Goal: Find specific page/section: Find specific page/section

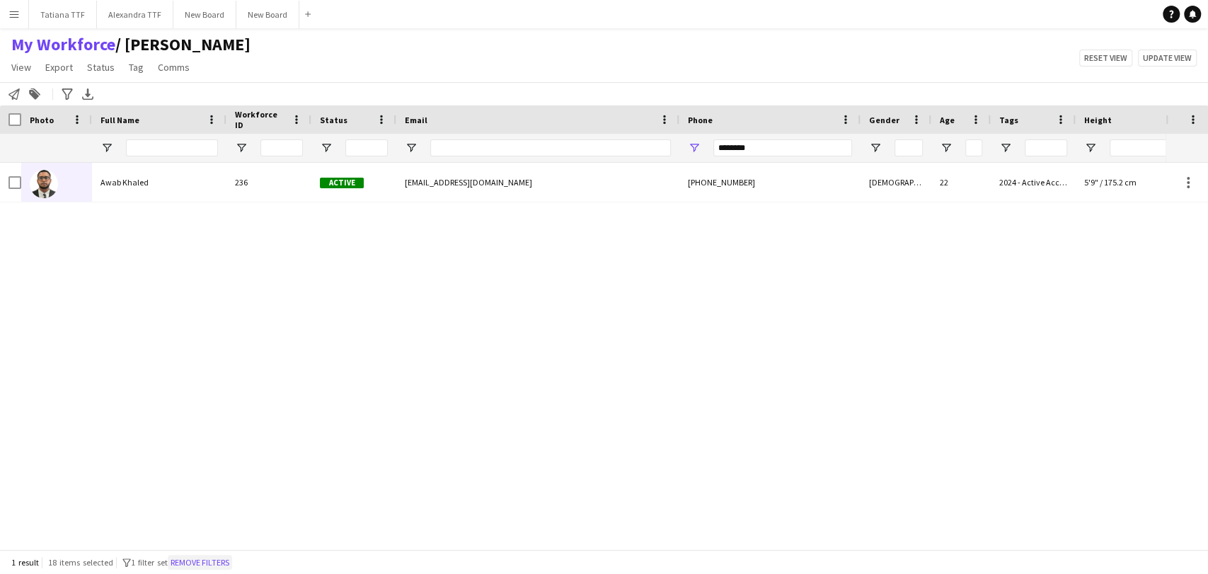
click at [226, 558] on button "Remove filters" at bounding box center [200, 563] width 64 height 16
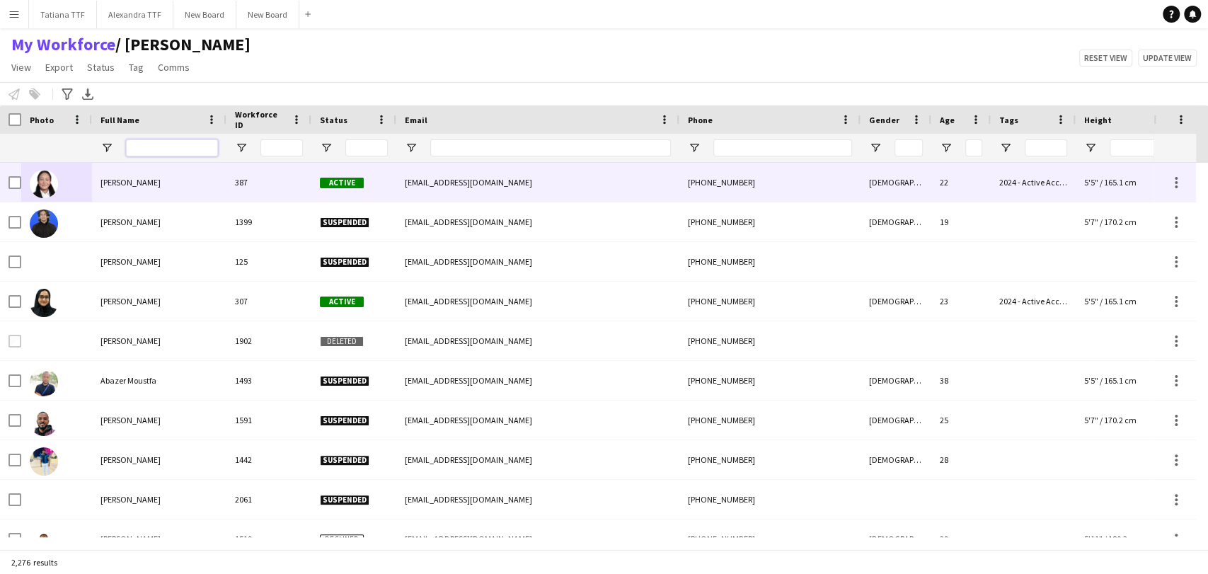
click at [162, 149] on input "Full Name Filter Input" at bounding box center [172, 147] width 92 height 17
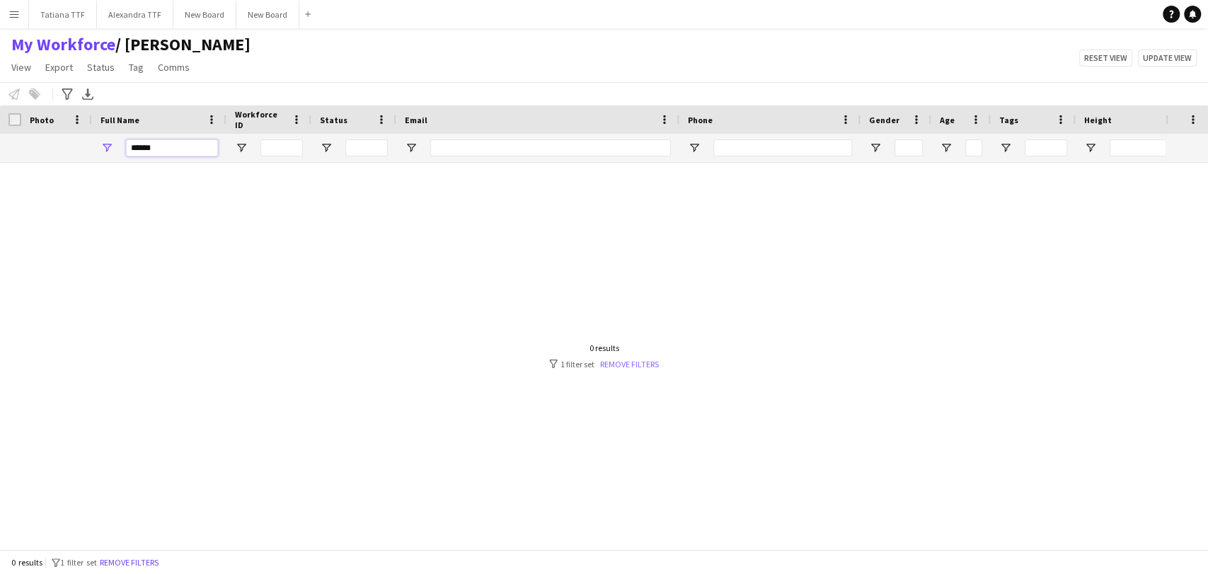
type input "******"
click at [640, 364] on link "Remove filters" at bounding box center [629, 364] width 59 height 11
